Goal: Use online tool/utility: Use online tool/utility

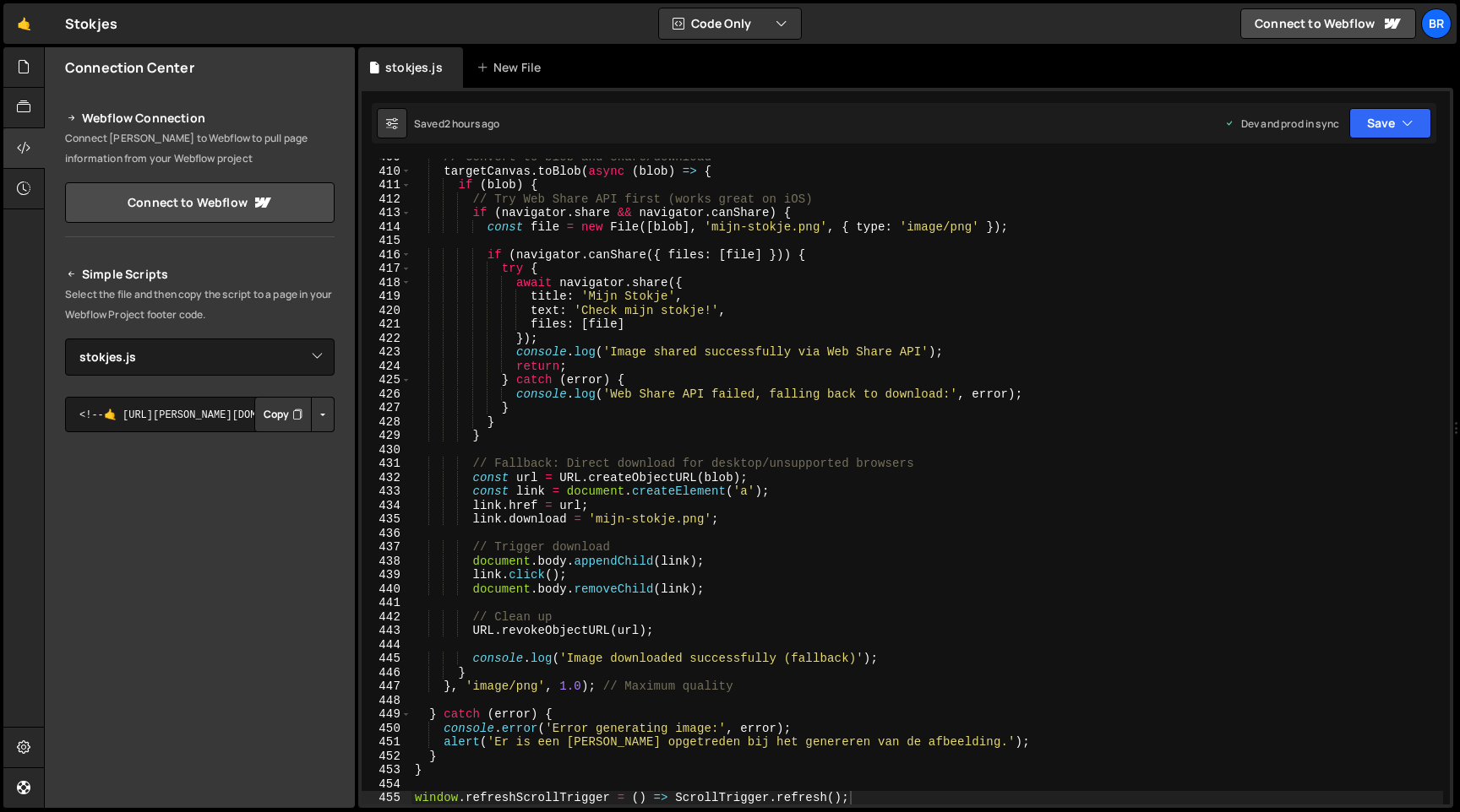
select select "45534"
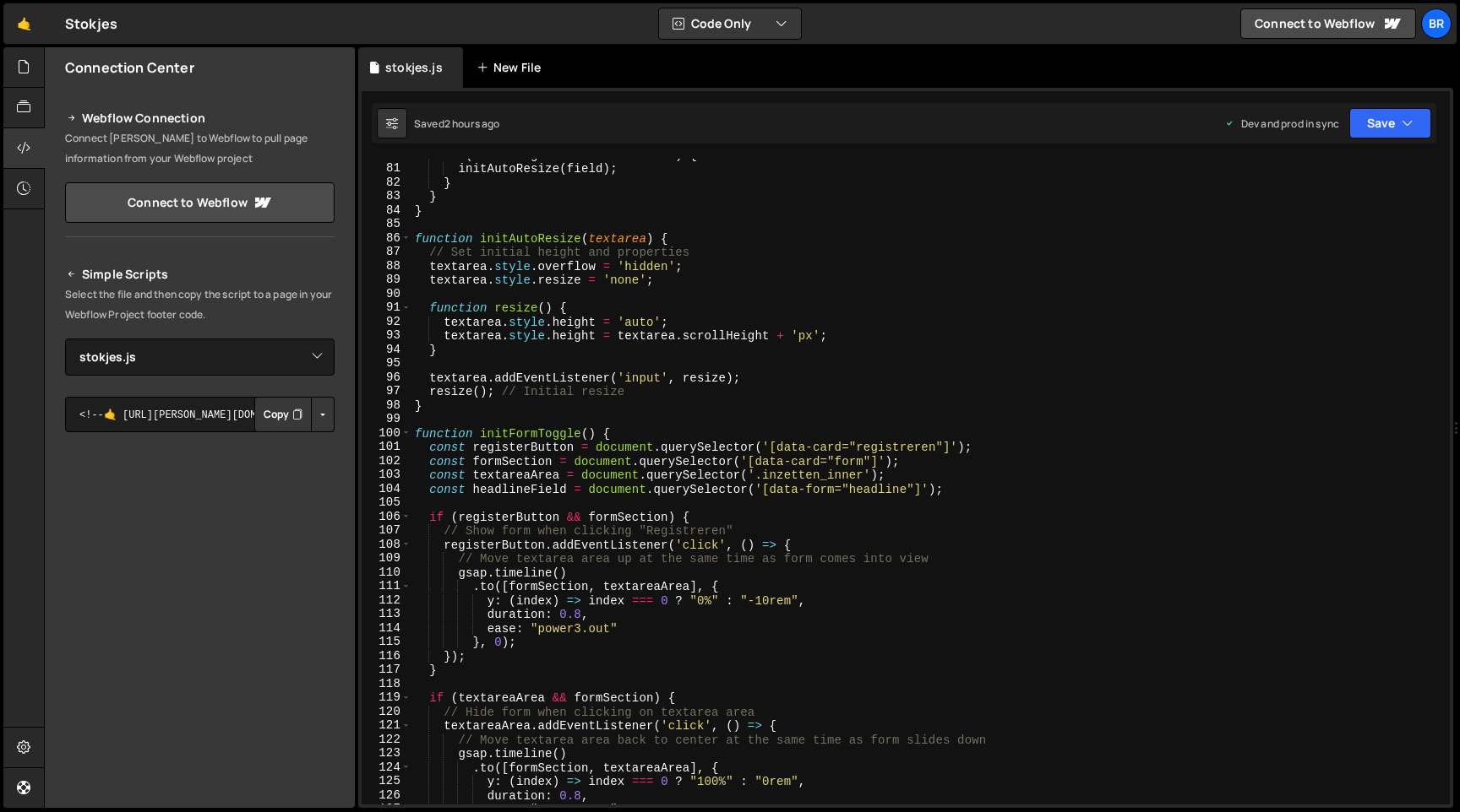
scroll to position [1112, 0]
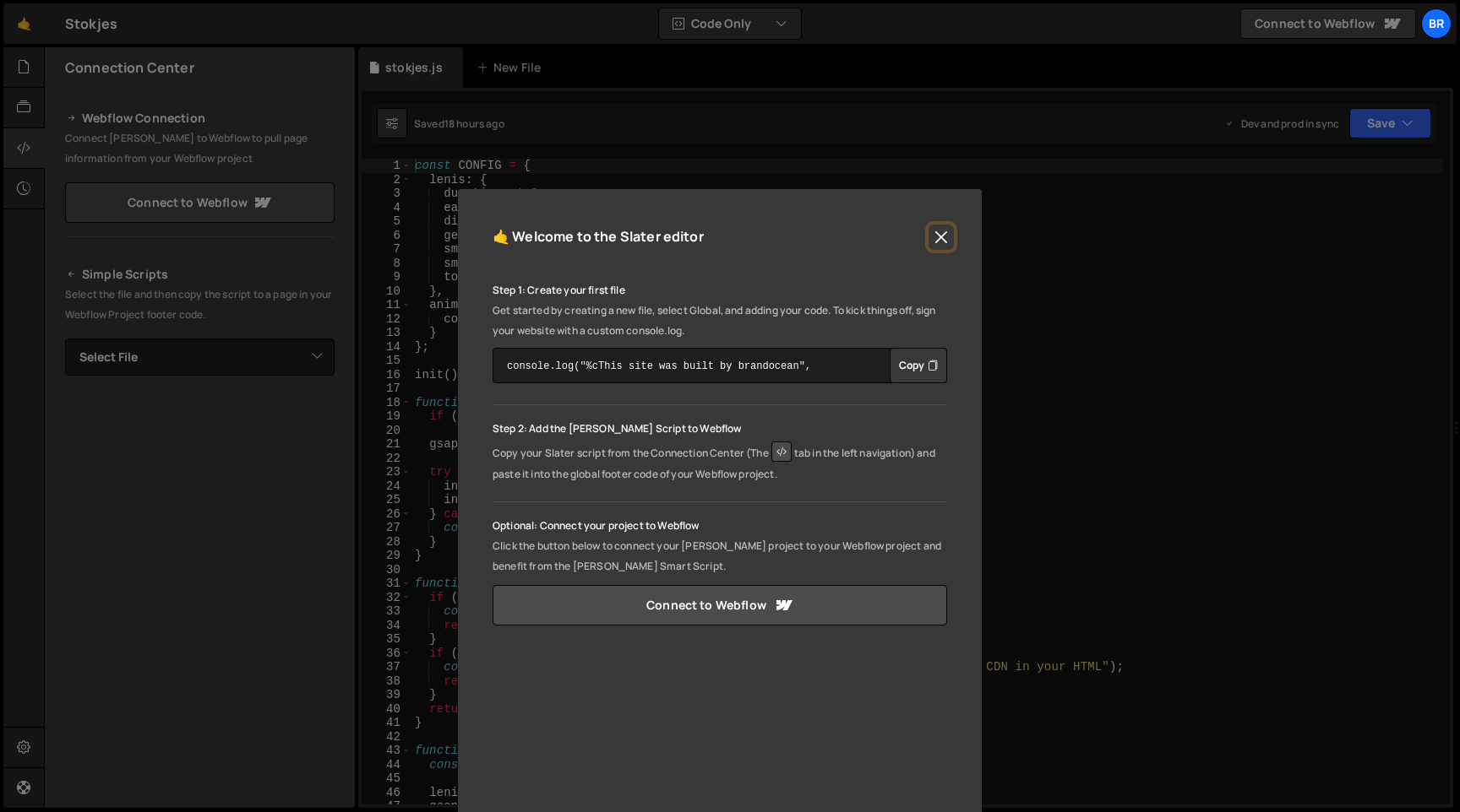
click at [943, 244] on button "Close" at bounding box center [941, 238] width 26 height 26
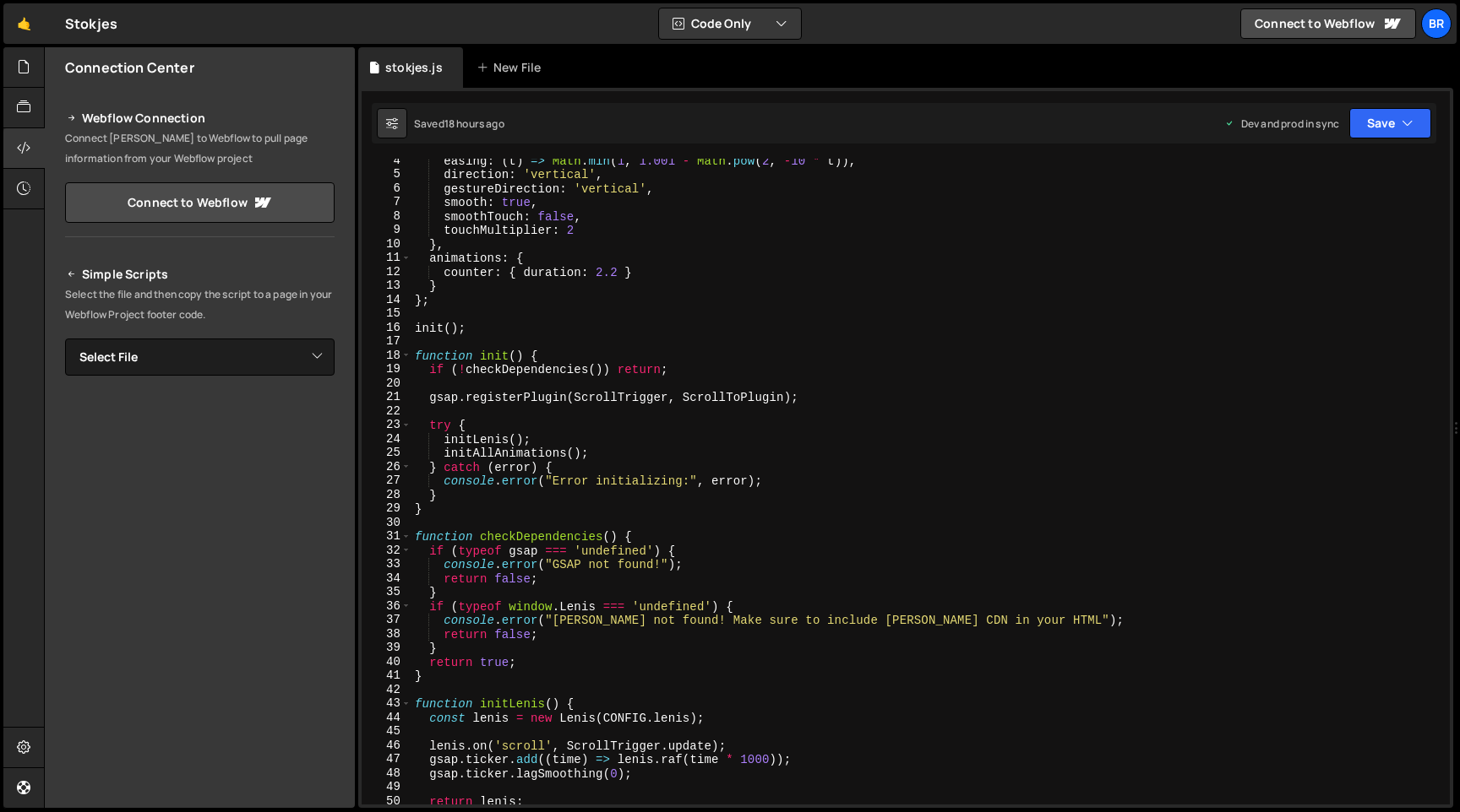
scroll to position [47, 0]
click at [600, 393] on div "easing : ( t ) => Math . min ( 1 , 1.001 - Math . pow ( 2 , - 10 * t )) , direc…" at bounding box center [927, 490] width 1032 height 674
paste textarea "}"
click at [748, 472] on div "easing : ( t ) => Math . min ( 1 , 1.001 - Math . pow ( 2 , - 10 * t )) , direc…" at bounding box center [927, 490] width 1032 height 674
click at [667, 435] on div "easing : ( t ) => Math . min ( 1 , 1.001 - Math . pow ( 2 , - 10 * t )) , direc…" at bounding box center [927, 490] width 1032 height 674
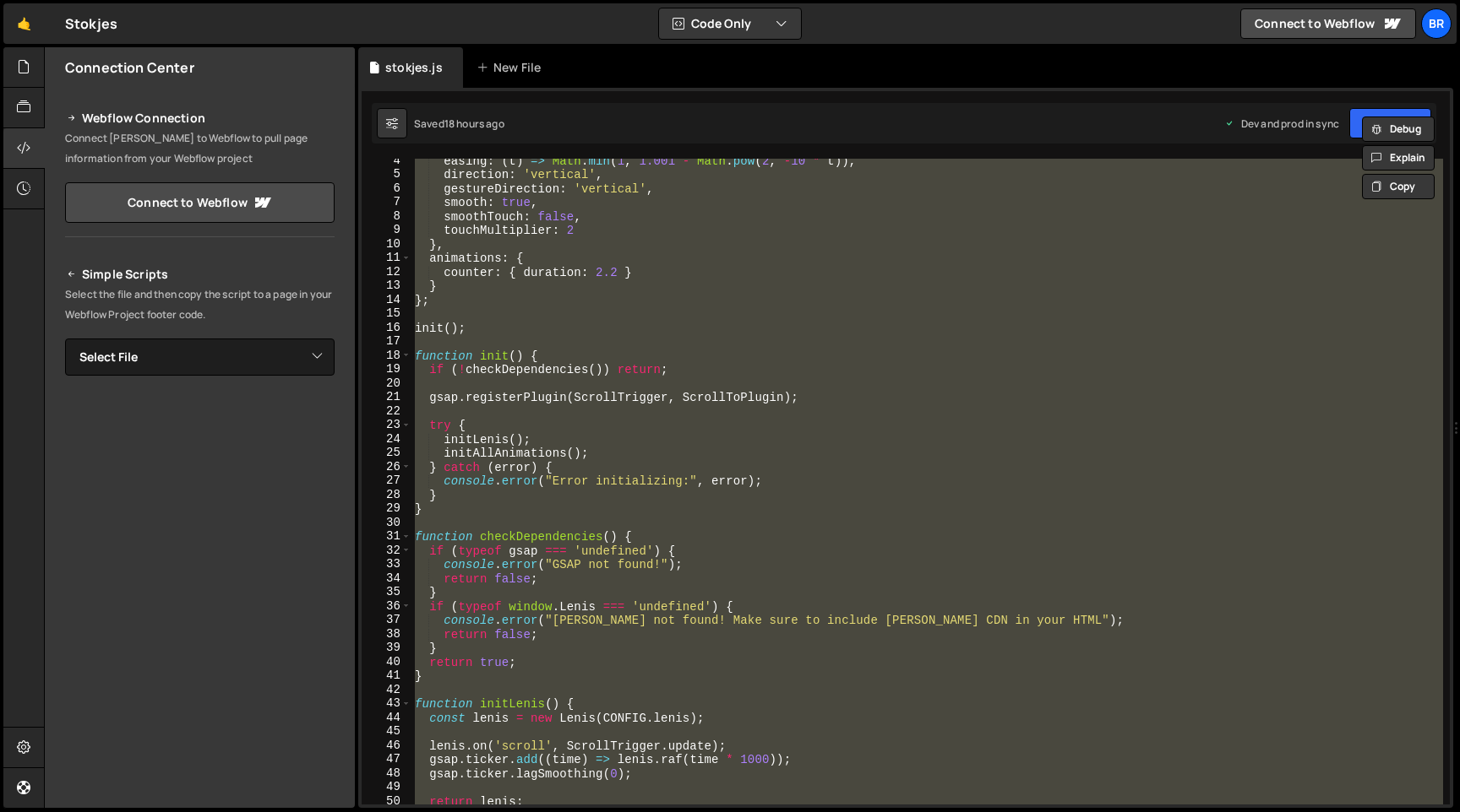
paste textarea
type textarea "window.refreshScrollTrigger = () => ScrollTrigger.refresh();"
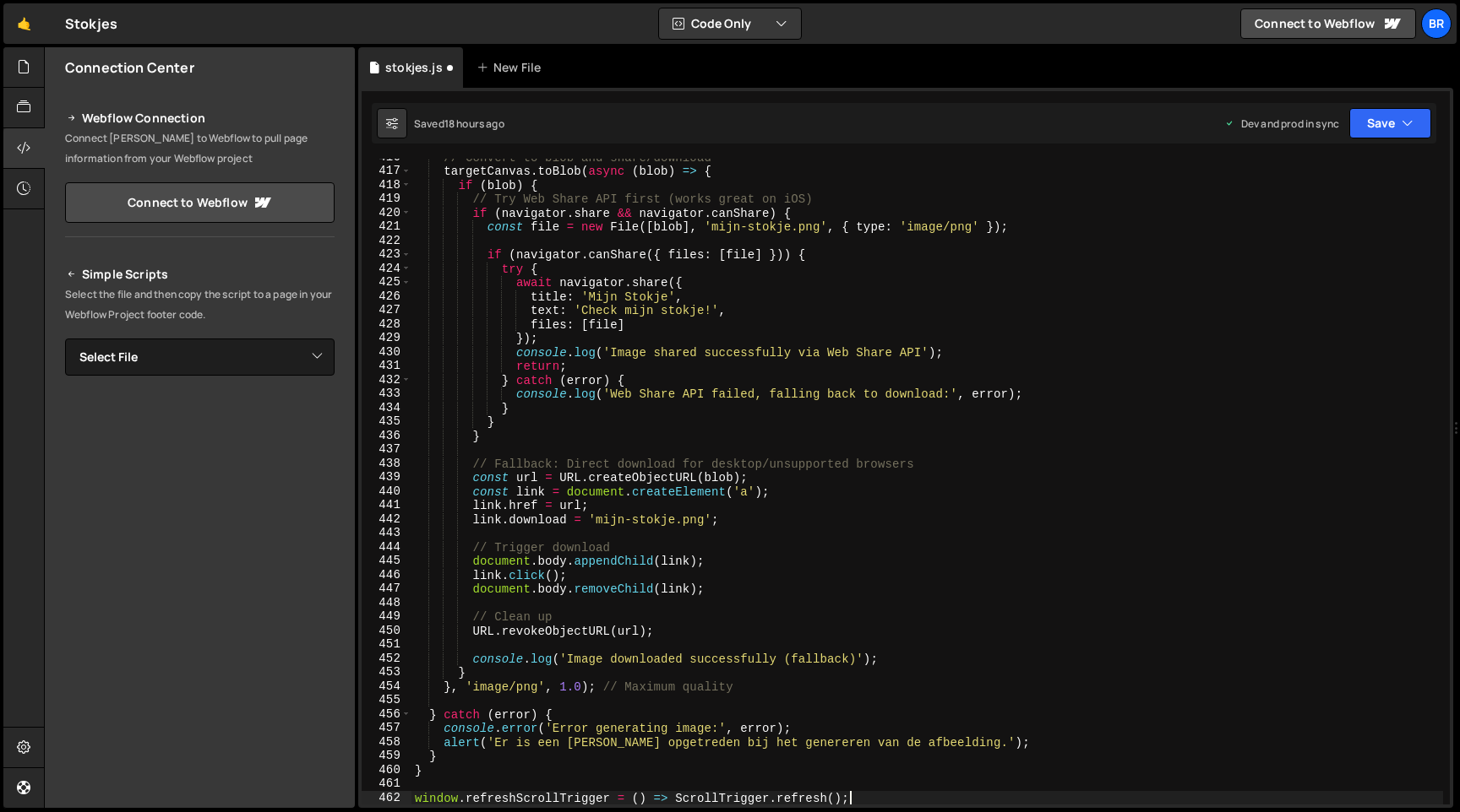
scroll to position [5792, 0]
